Goal: Browse casually: Explore the website without a specific task or goal

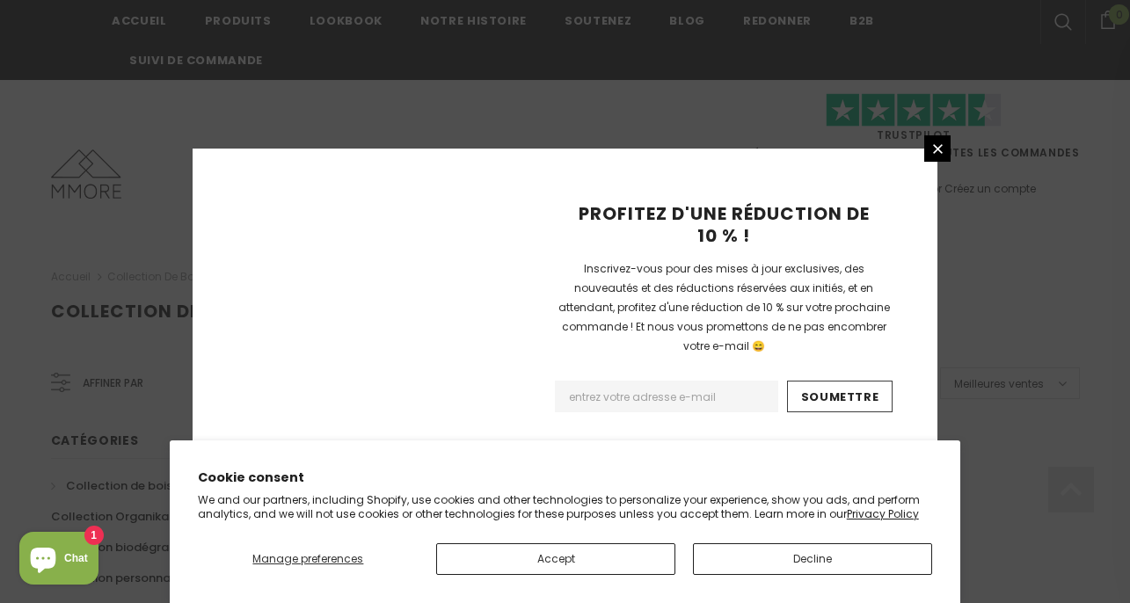
scroll to position [1277, 0]
